Goal: Task Accomplishment & Management: Use online tool/utility

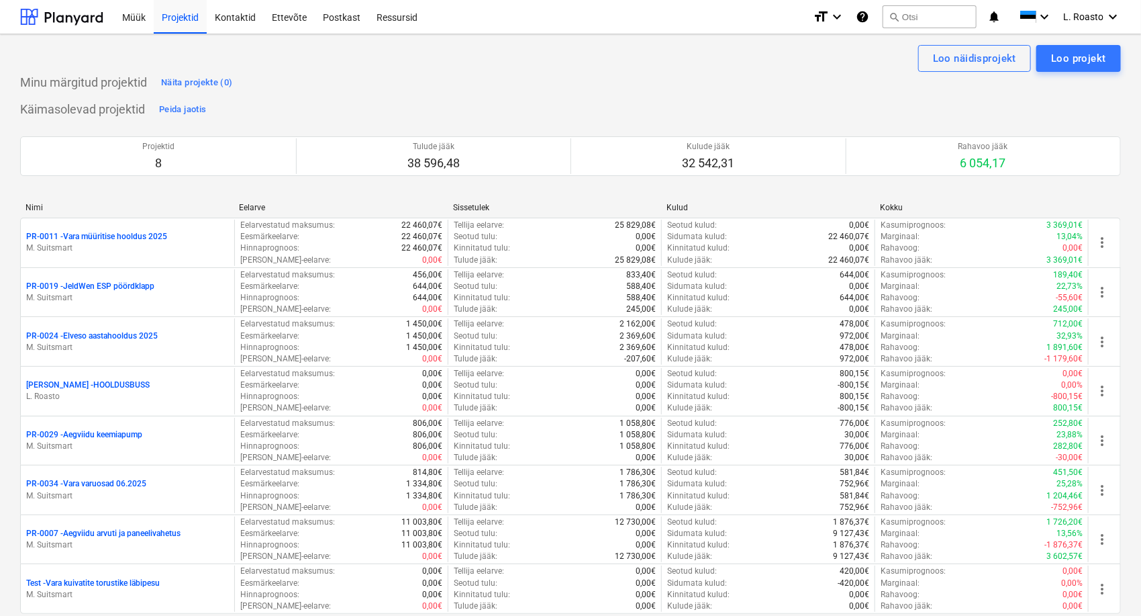
click at [1043, 87] on div "Minu märgitud projektid Näita projekte (0)" at bounding box center [570, 82] width 1101 height 21
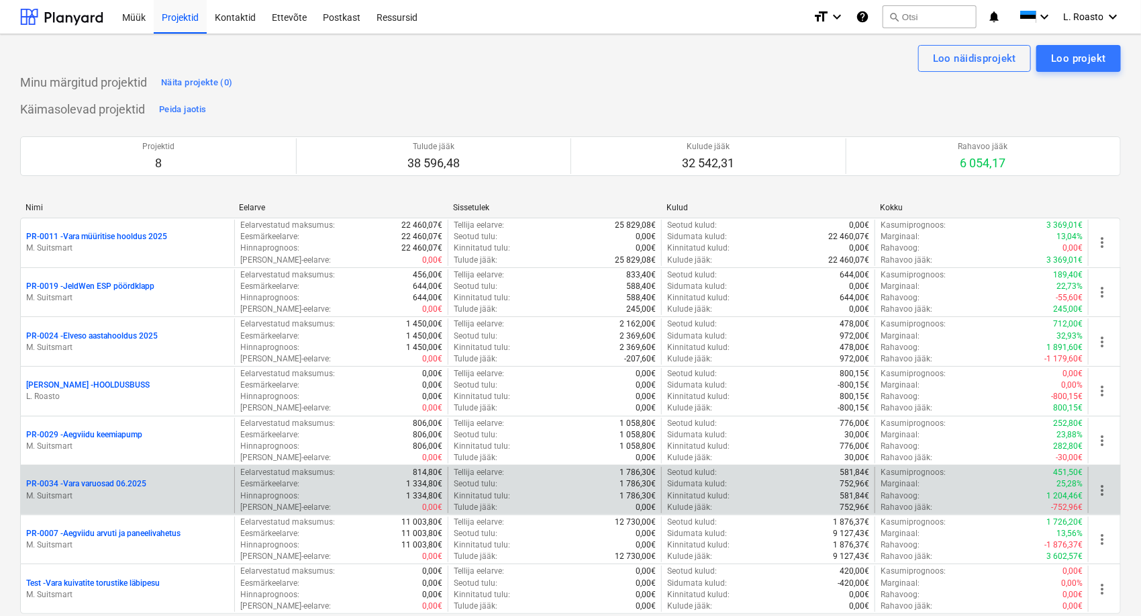
click at [125, 486] on p "PR-0034 - Vara varuosad 06.2025" at bounding box center [86, 483] width 120 height 11
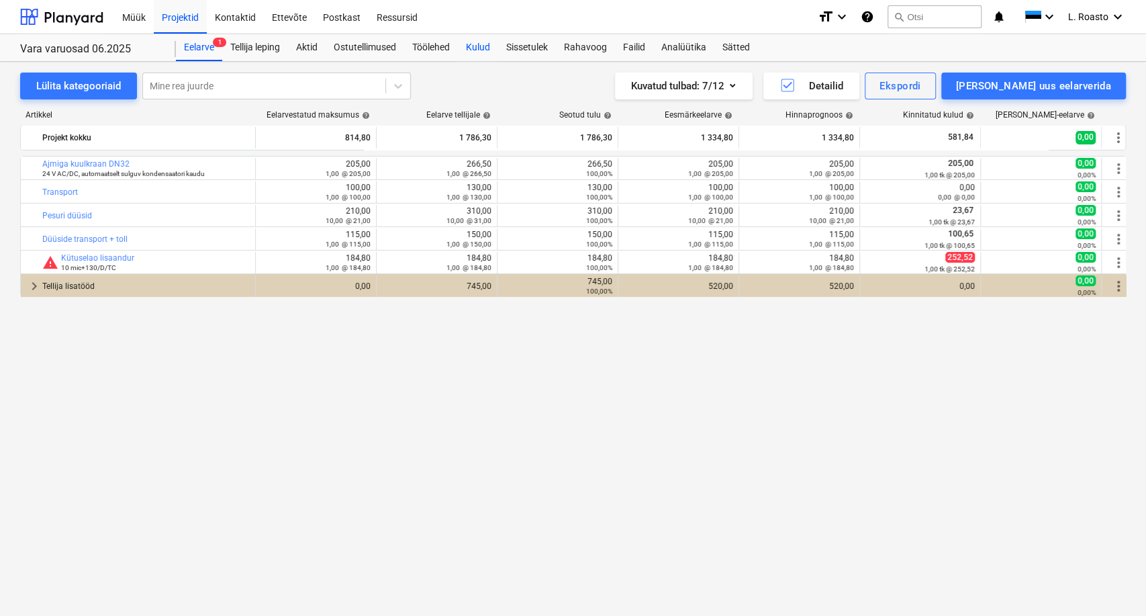
click at [483, 50] on div "Kulud" at bounding box center [478, 47] width 40 height 27
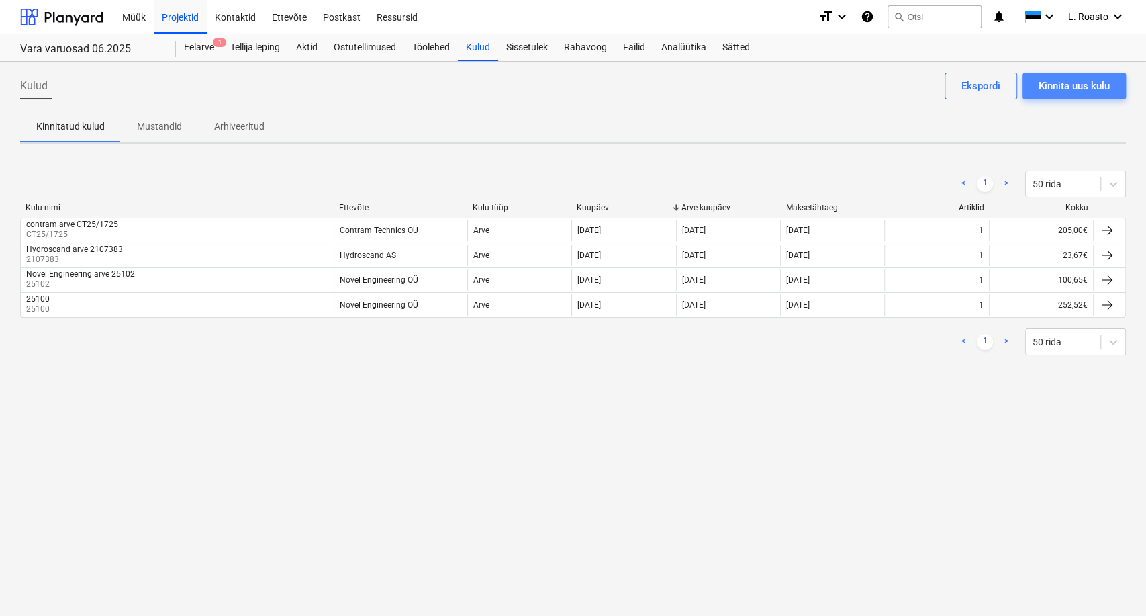
click at [1090, 83] on div "Kinnita uus kulu" at bounding box center [1074, 85] width 71 height 17
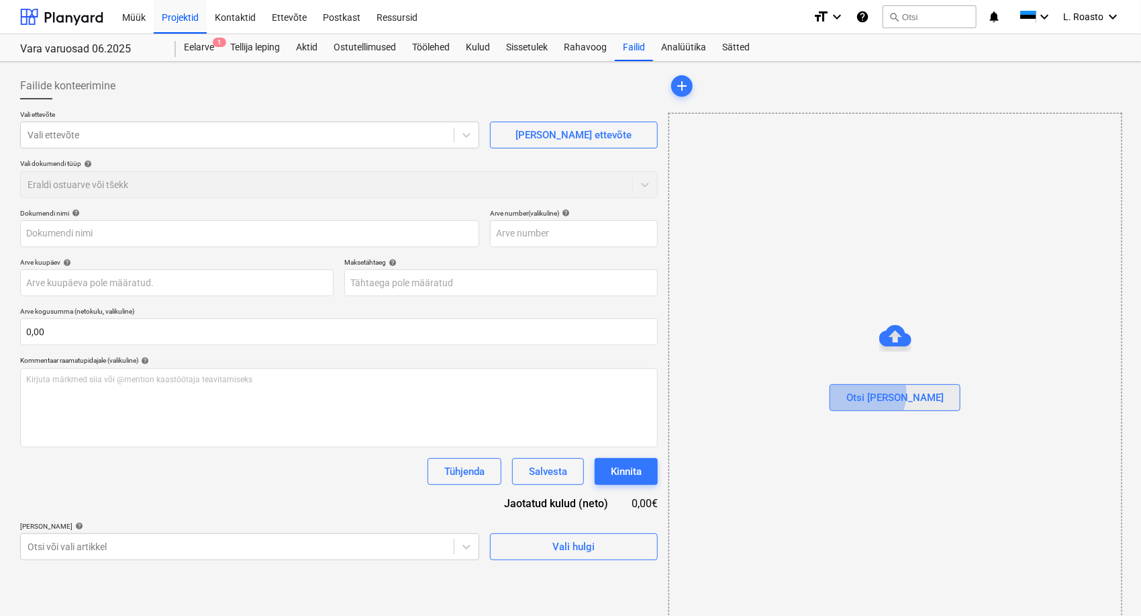
click at [888, 393] on div "Otsi [PERSON_NAME]" at bounding box center [895, 397] width 97 height 17
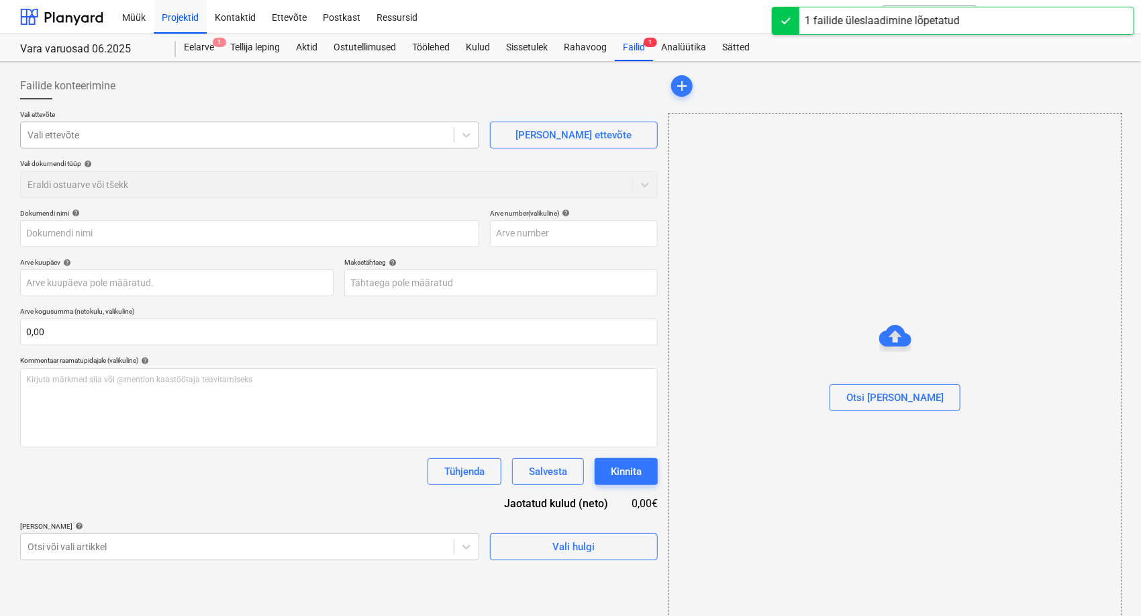
type input "Noveleng Services OÜ_Arve 6157120739.pdf"
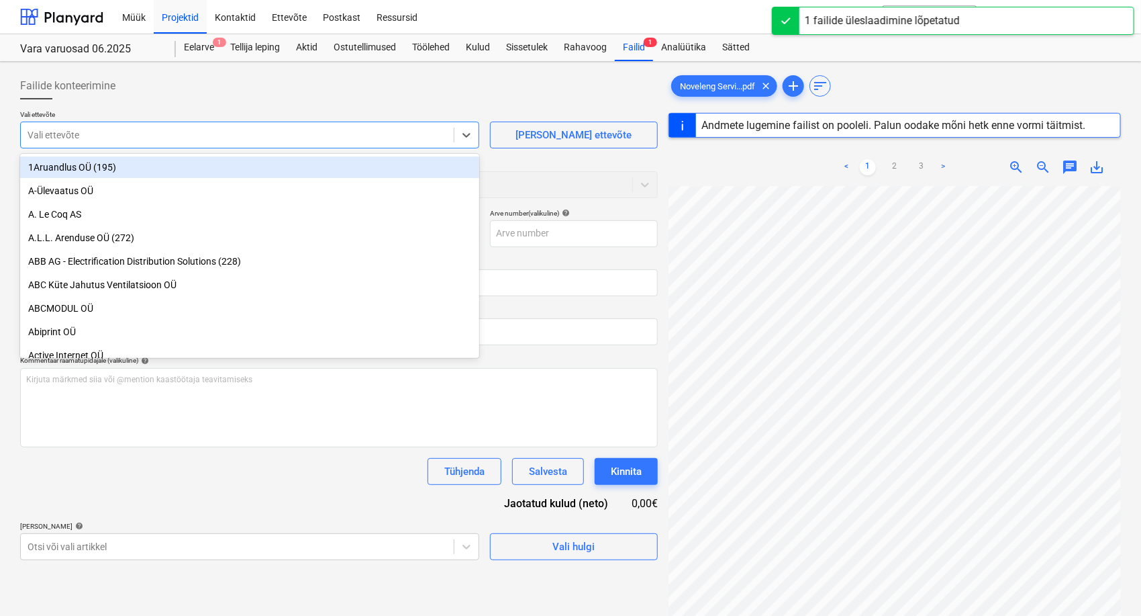
click at [93, 140] on div at bounding box center [238, 134] width 420 height 13
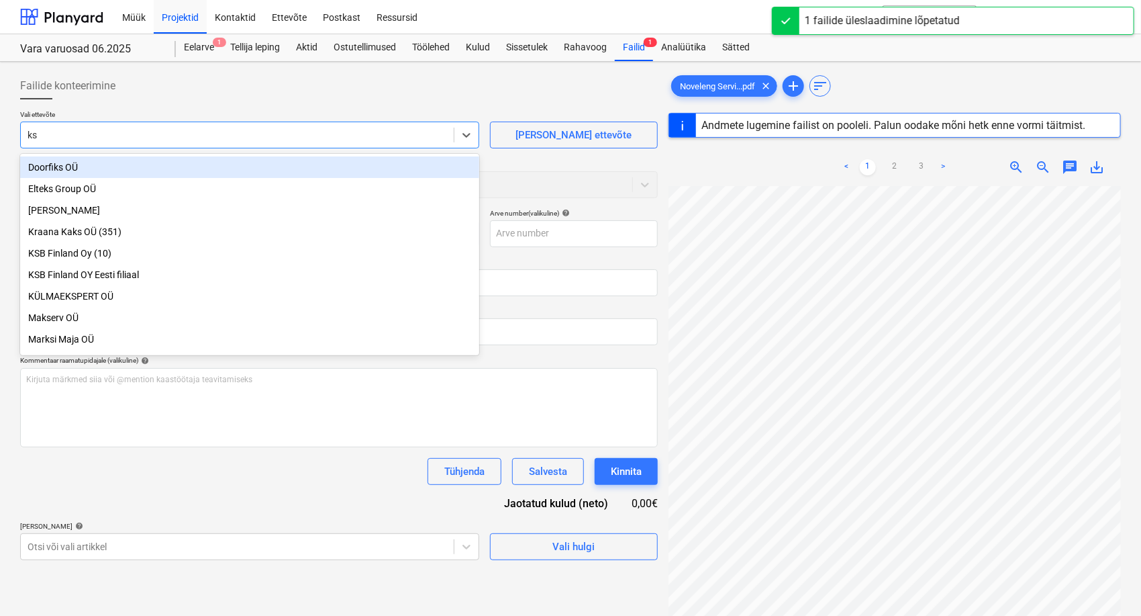
type input "ksb"
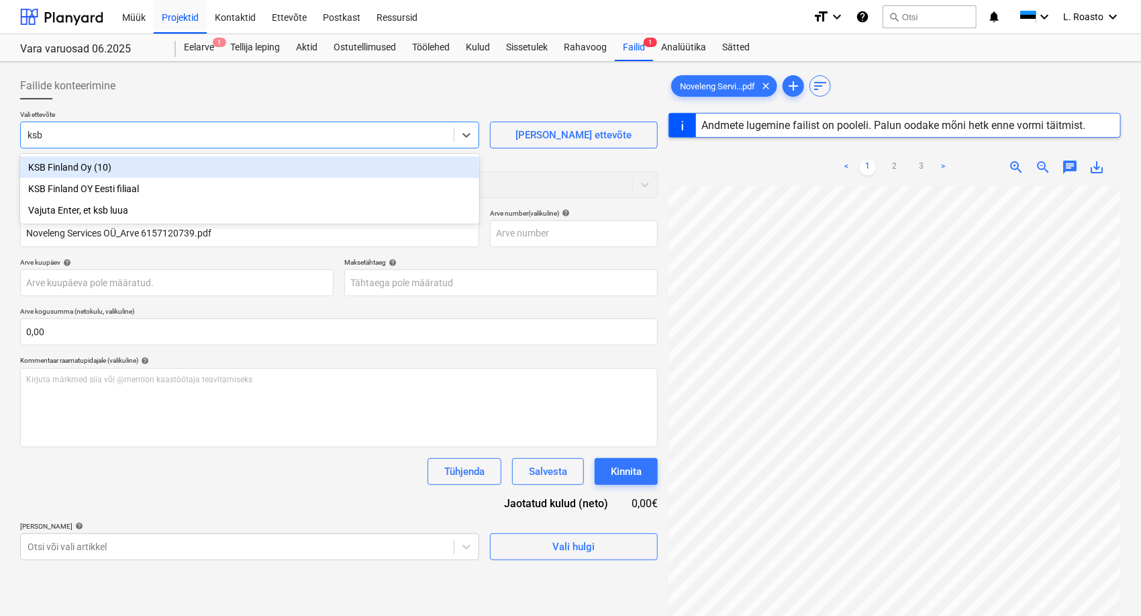
type input "6157120739"
type input "[DATE]"
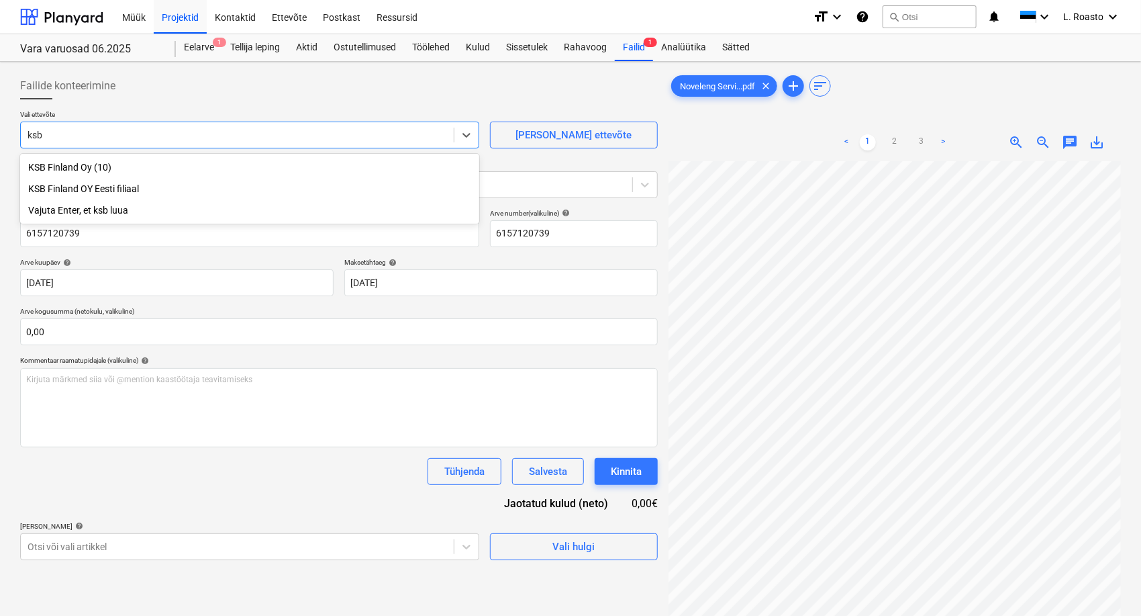
click at [121, 195] on div "KSB Finland OY Eesti filiaal" at bounding box center [249, 188] width 459 height 21
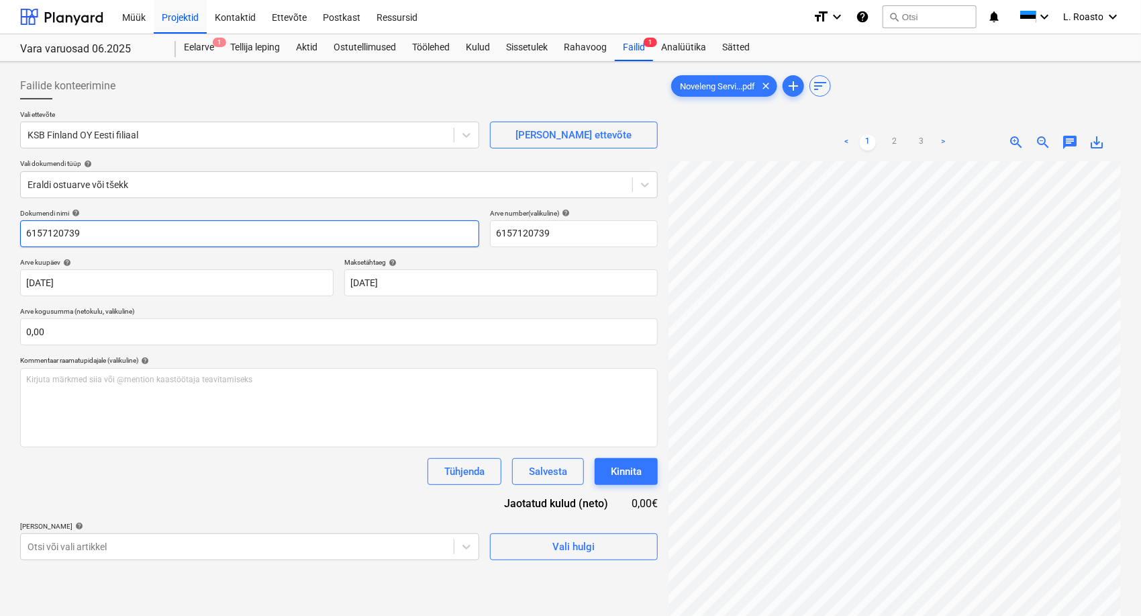
click at [25, 238] on input "6157120739" at bounding box center [249, 233] width 459 height 27
type input "ksb arve 6157120739"
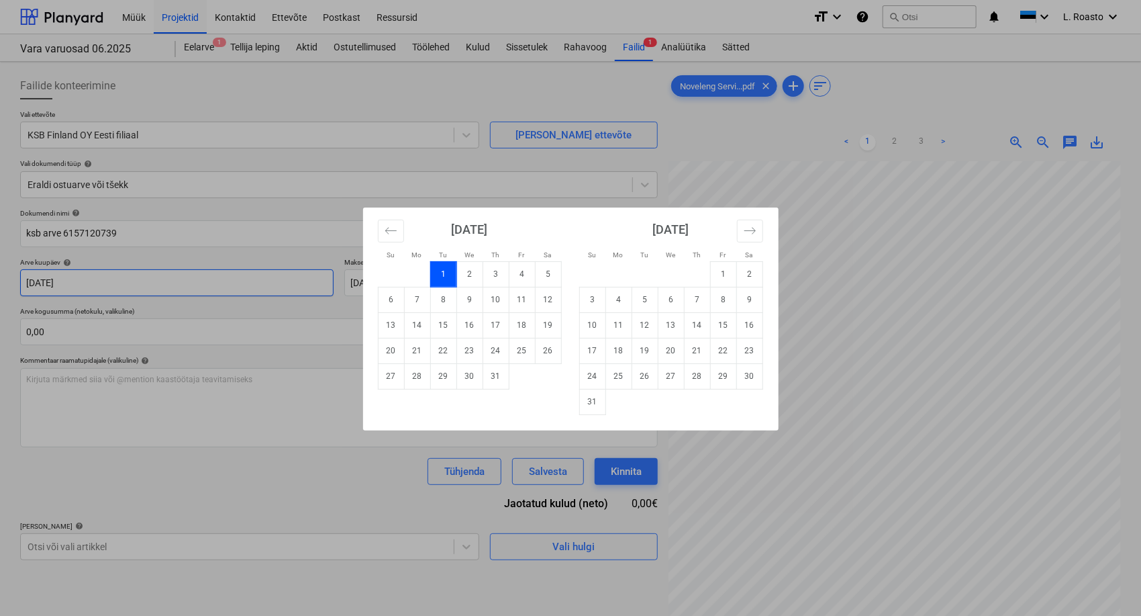
click at [159, 284] on body "Müük Projektid Kontaktid Ettevõte Postkast Ressursid format_size keyboard_arrow…" at bounding box center [570, 308] width 1141 height 616
click at [393, 329] on td "13" at bounding box center [391, 325] width 26 height 26
type input "[DATE]"
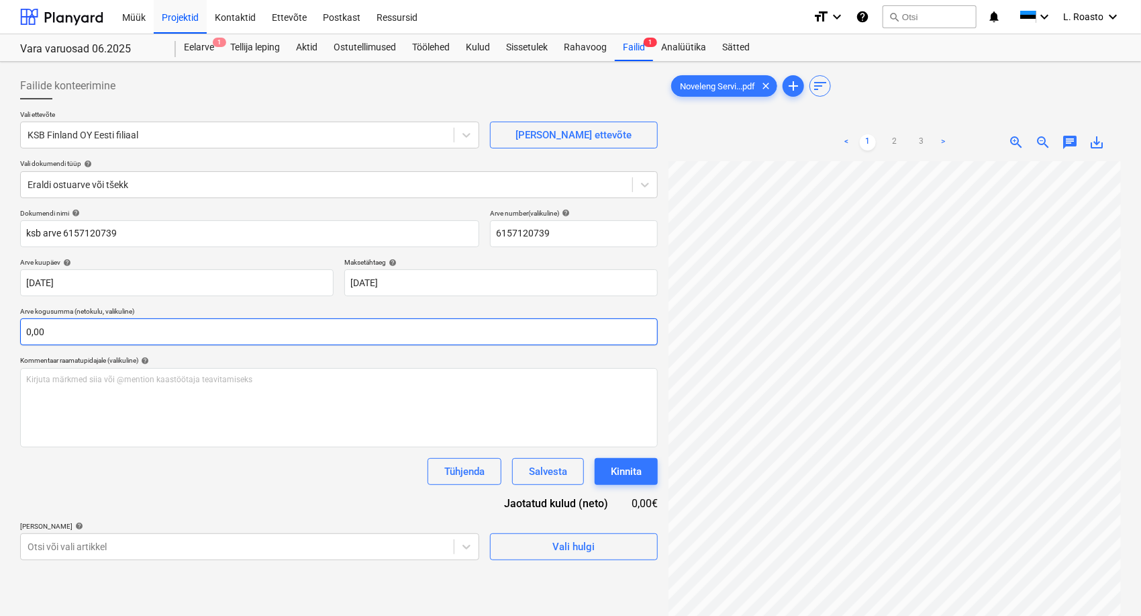
scroll to position [150, 0]
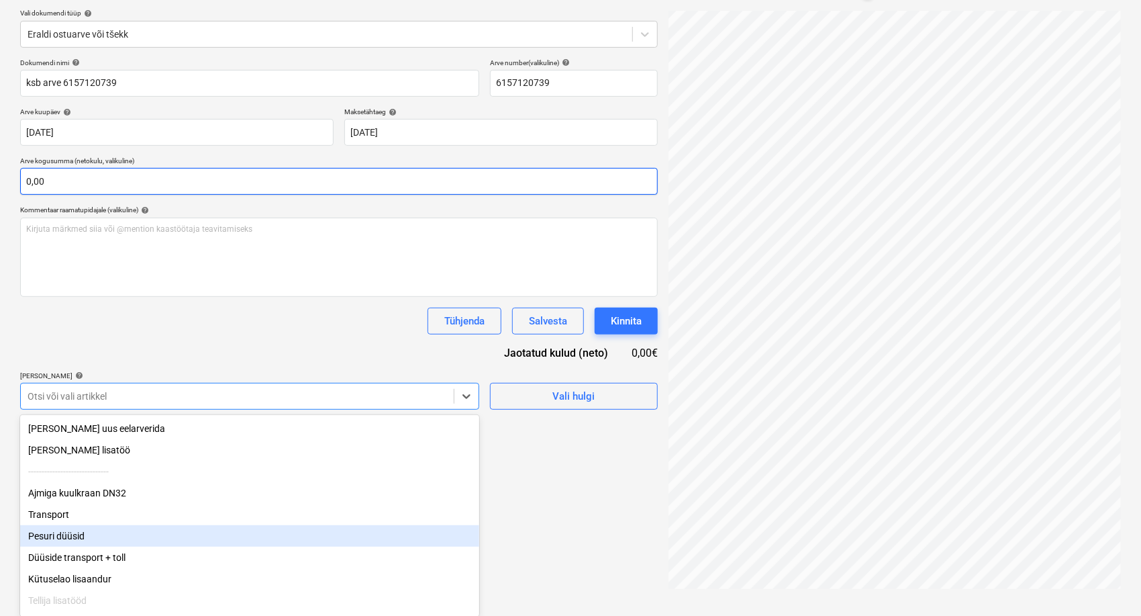
click at [177, 465] on body "Müük Projektid Kontaktid Ettevõte Postkast Ressursid format_size keyboard_arrow…" at bounding box center [570, 158] width 1141 height 616
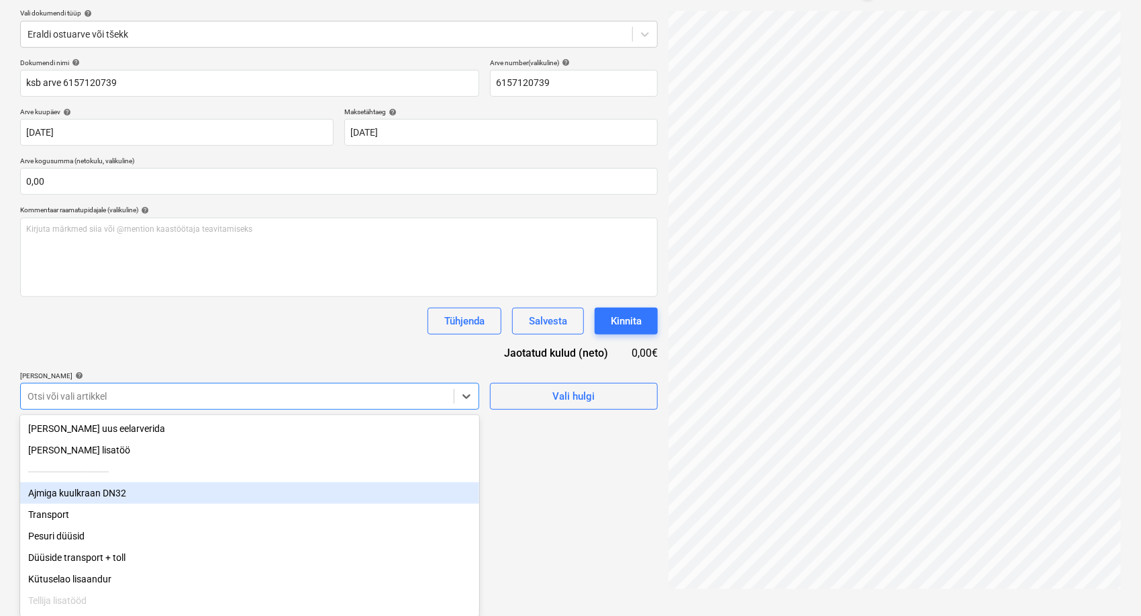
scroll to position [24, 0]
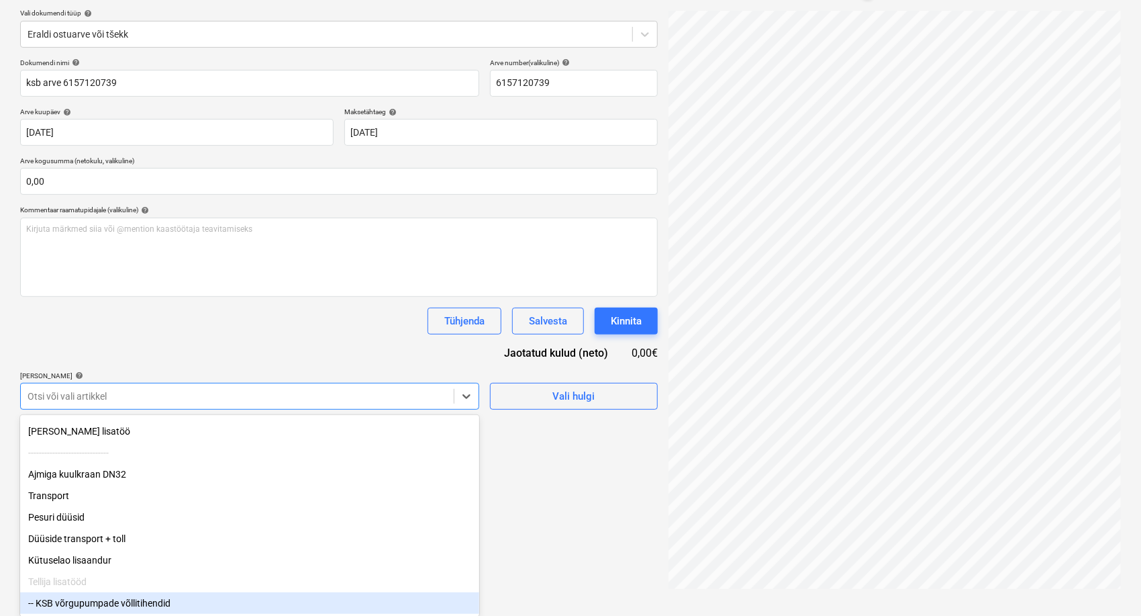
click at [134, 600] on div "-- KSB võrgupumpade võllitihendid" at bounding box center [249, 602] width 459 height 21
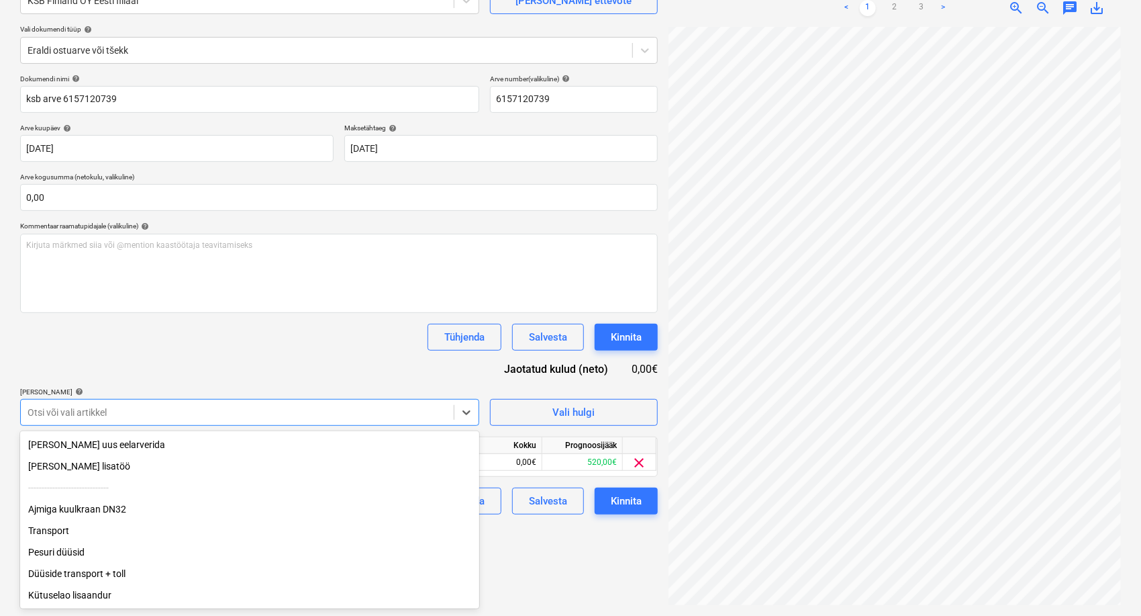
scroll to position [134, 0]
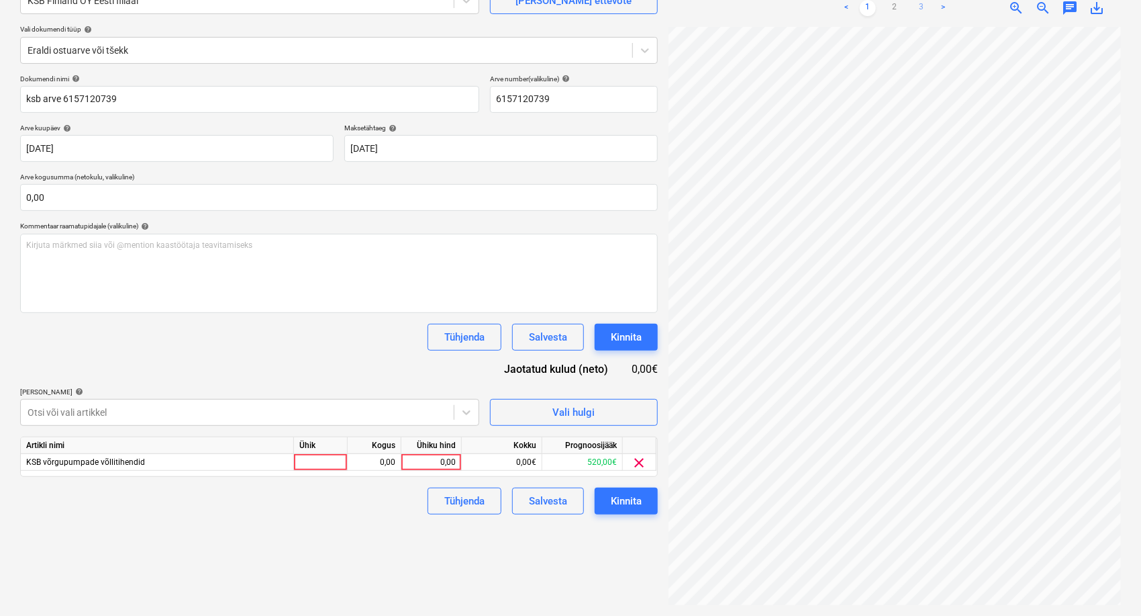
click at [926, 7] on link "3" at bounding box center [922, 8] width 16 height 16
click at [898, 7] on link "2" at bounding box center [895, 8] width 16 height 16
click at [432, 463] on div "0,00" at bounding box center [431, 462] width 49 height 17
type input "520"
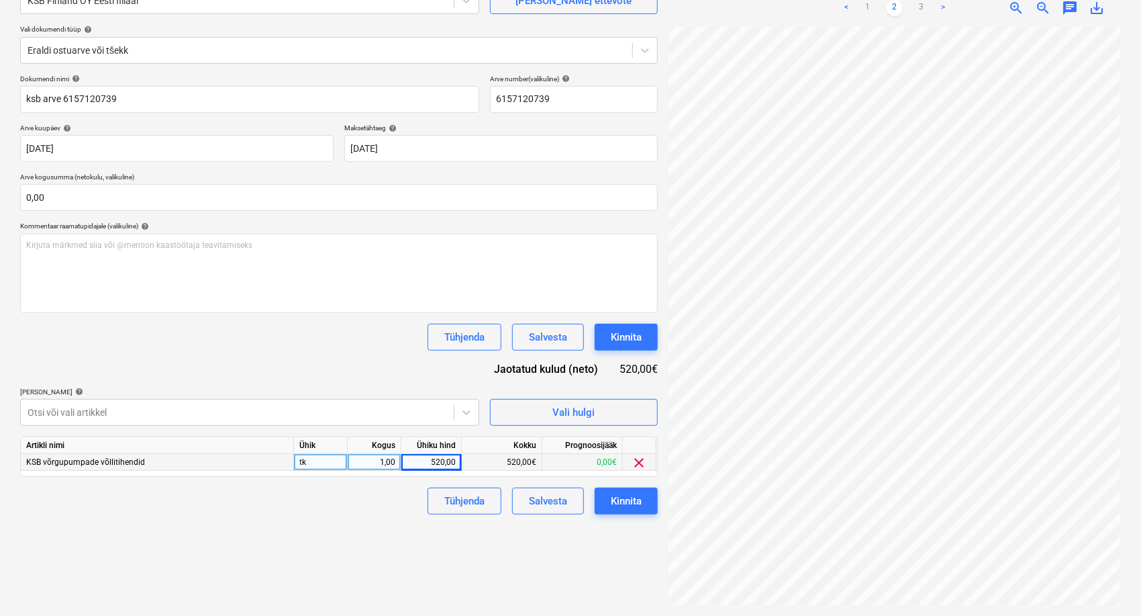
click at [391, 532] on div "Failide konteerimine Vali ettevõte KSB Finland OY Eesti filiaal [PERSON_NAME] u…" at bounding box center [339, 271] width 649 height 677
click at [626, 501] on div "Kinnita" at bounding box center [626, 500] width 31 height 17
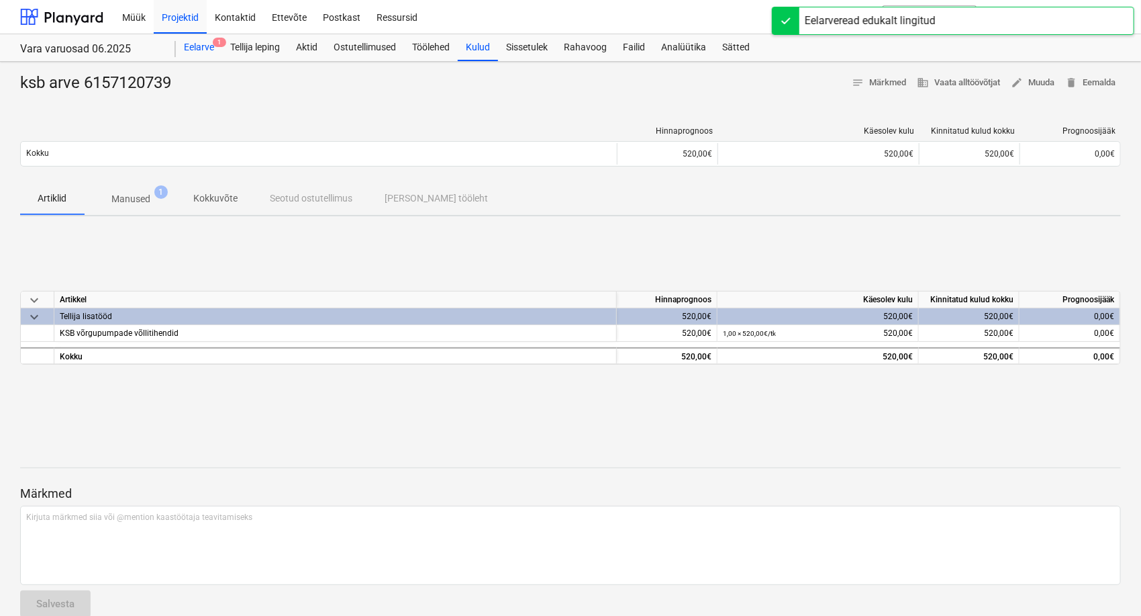
click at [193, 52] on div "Eelarve 1" at bounding box center [199, 47] width 46 height 27
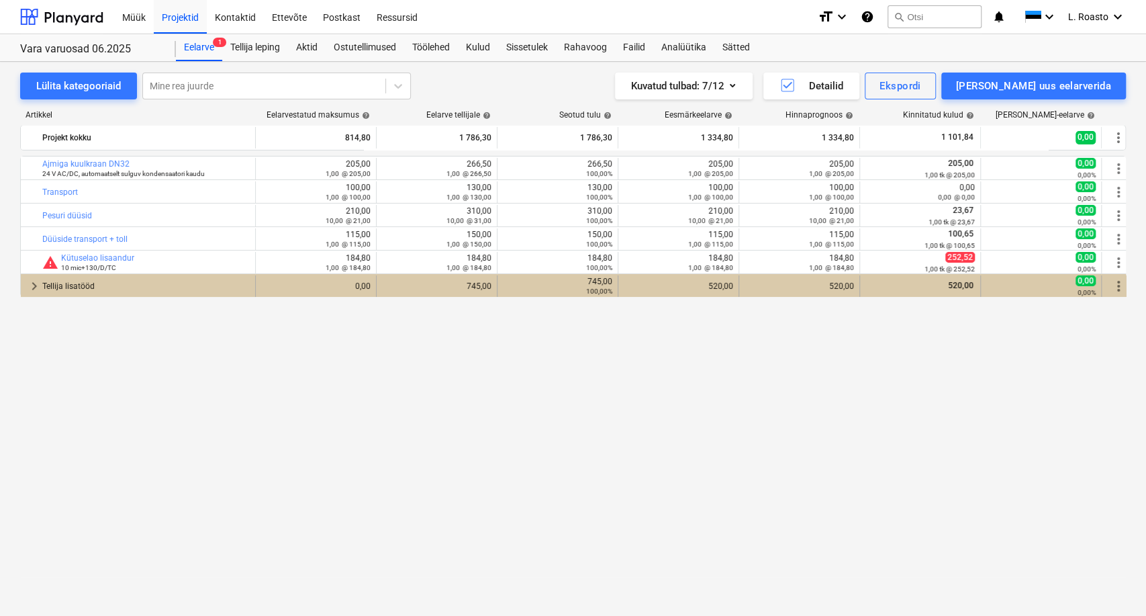
click at [169, 282] on div "Tellija lisatööd" at bounding box center [145, 285] width 207 height 21
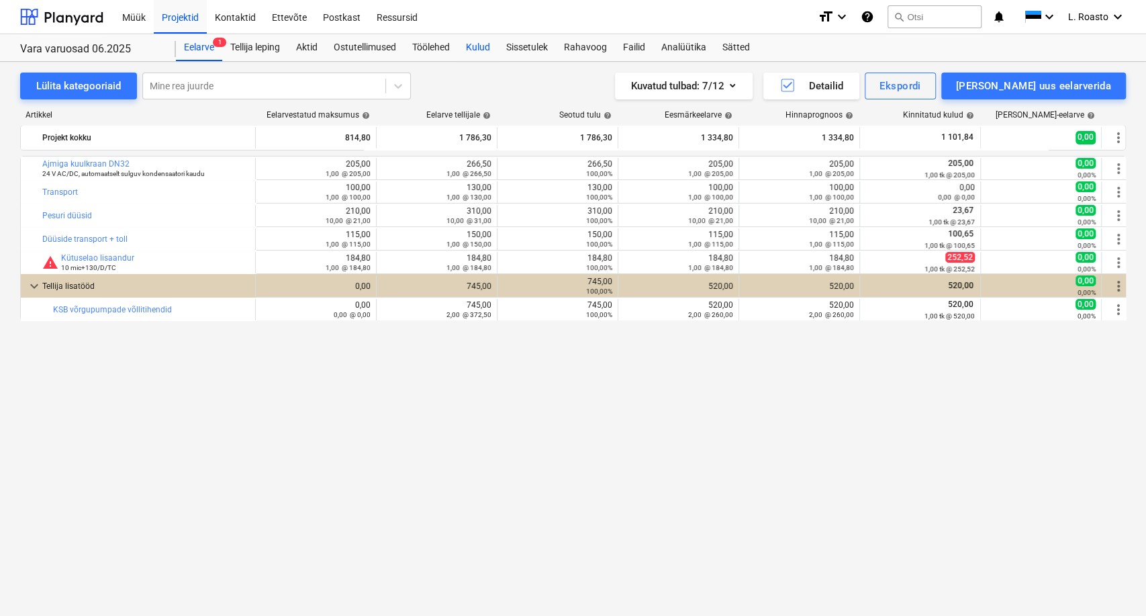
click at [492, 43] on div "Kulud" at bounding box center [478, 47] width 40 height 27
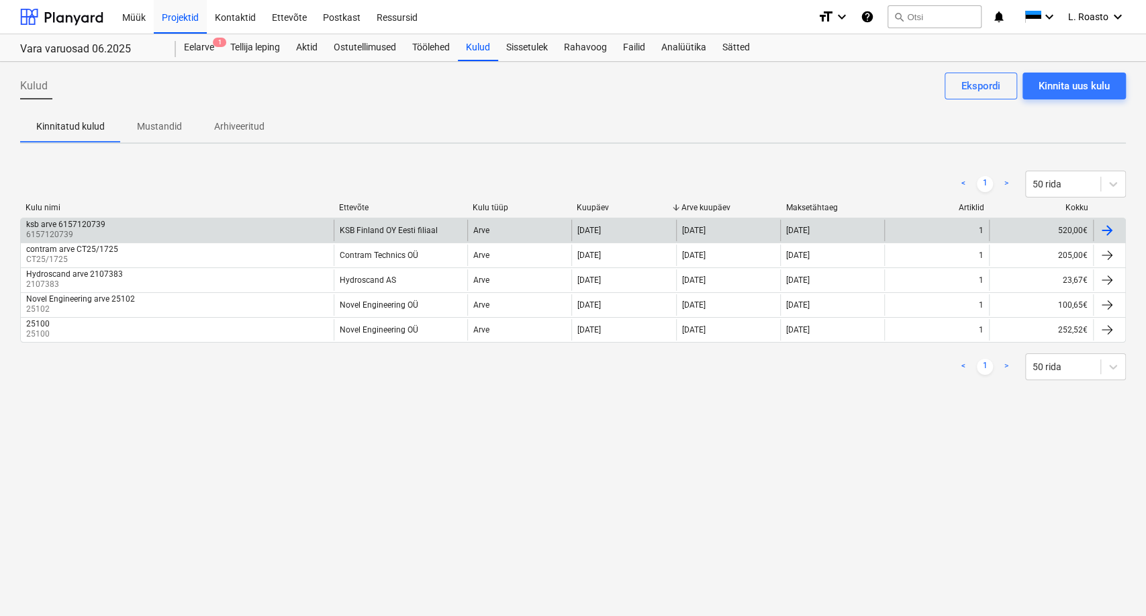
click at [103, 223] on div "ksb arve 6157120739" at bounding box center [65, 224] width 79 height 9
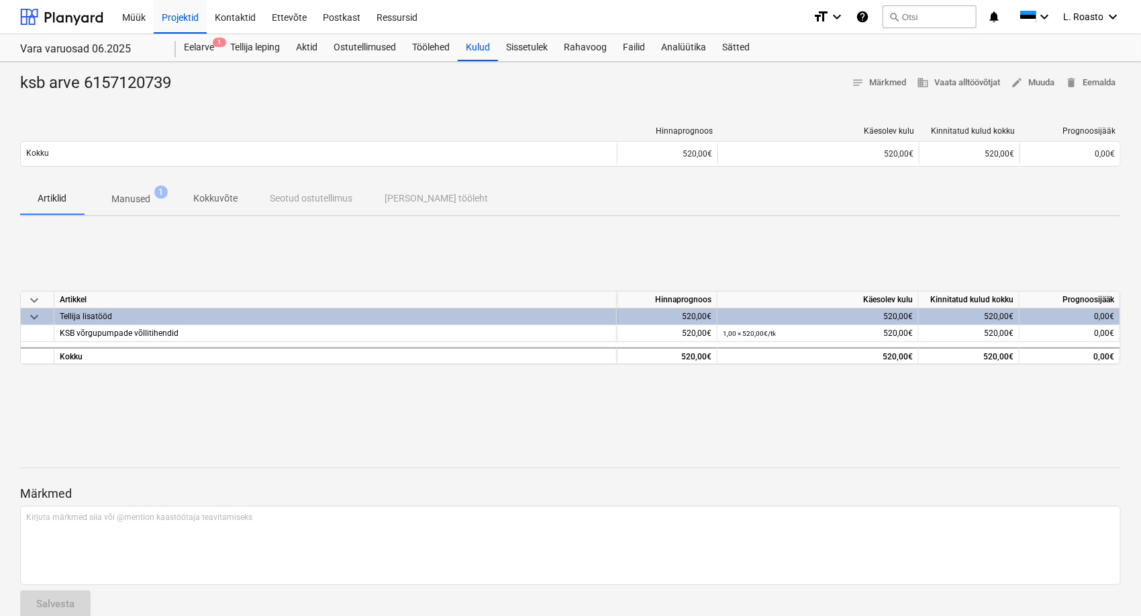
click at [144, 75] on div "ksb arve 6157120739" at bounding box center [101, 83] width 162 height 21
copy div "6157120739"
click at [204, 45] on div "Eelarve 1" at bounding box center [199, 47] width 46 height 27
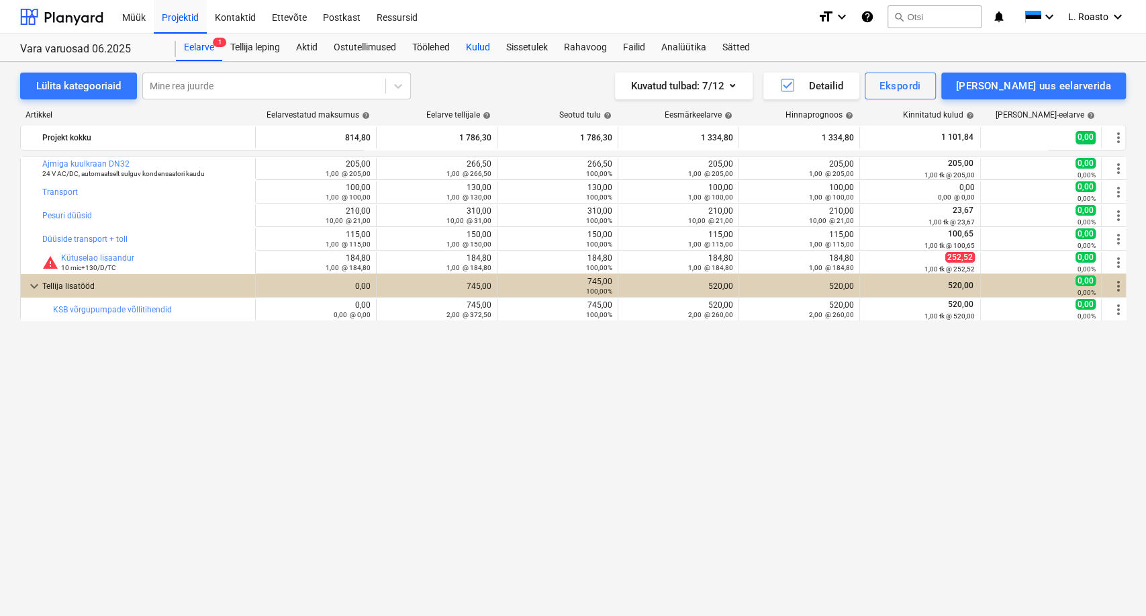
click at [485, 50] on div "Kulud" at bounding box center [478, 47] width 40 height 27
